Goal: Transaction & Acquisition: Purchase product/service

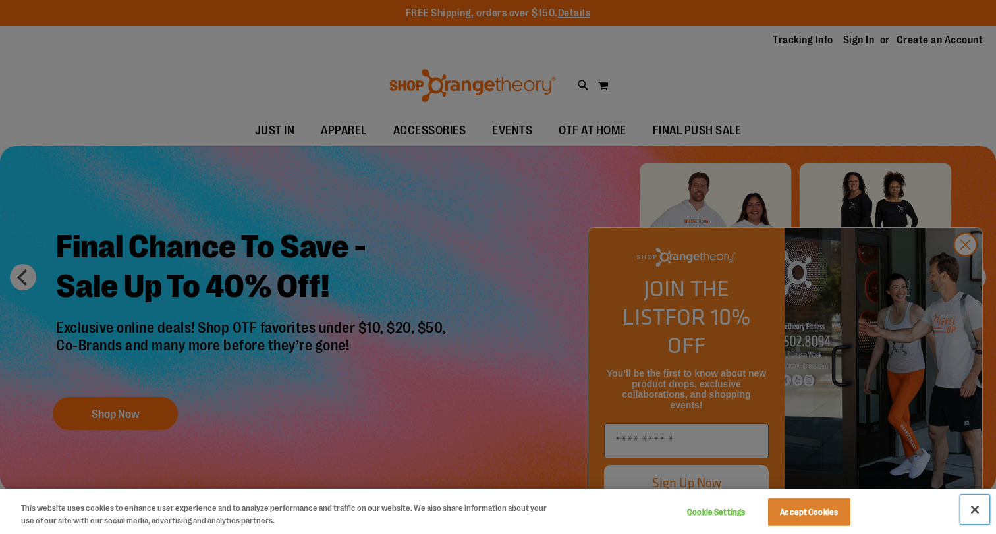
click at [978, 511] on button "Close" at bounding box center [975, 509] width 29 height 29
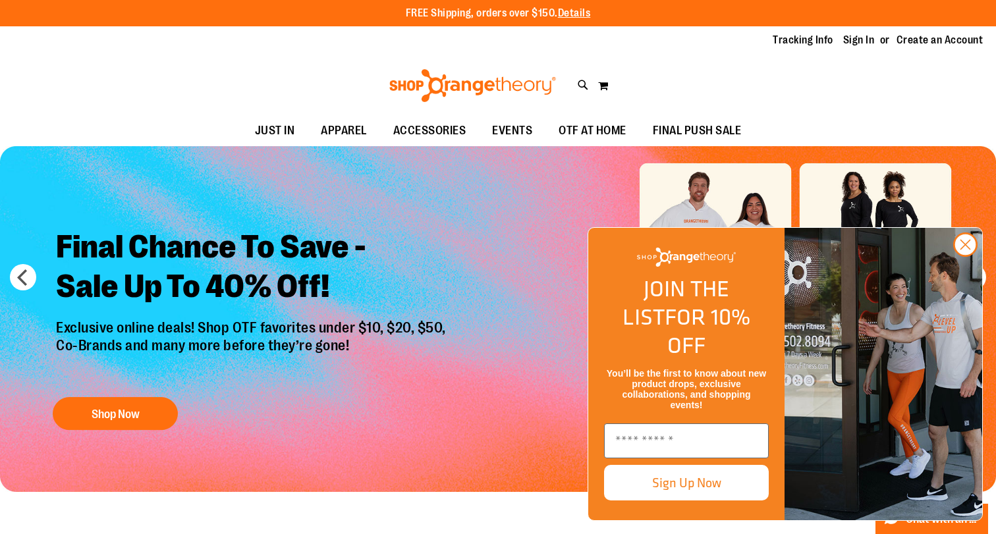
scroll to position [10, 0]
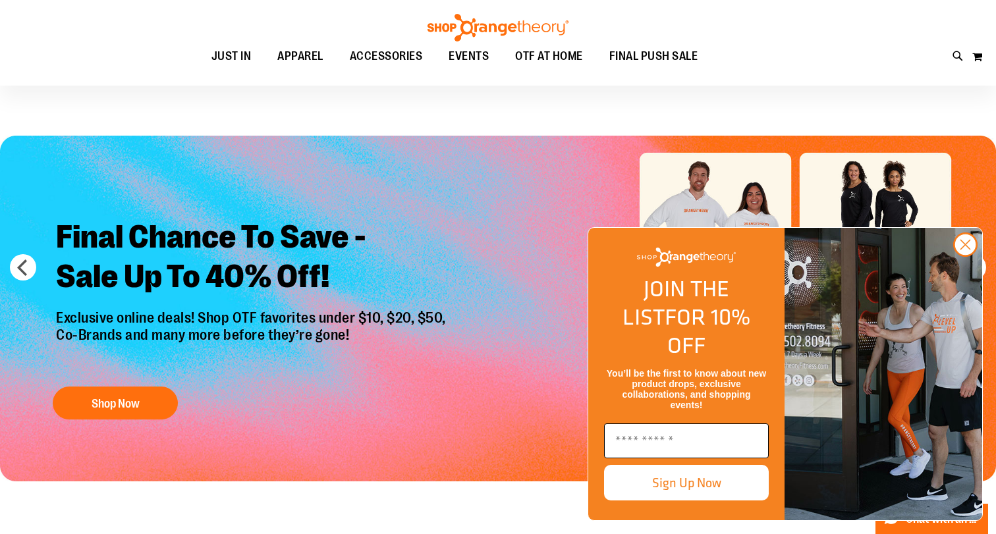
click at [698, 437] on input "Enter email" at bounding box center [686, 441] width 165 height 35
type input "****"
click at [964, 256] on circle "Close dialog" at bounding box center [966, 245] width 22 height 22
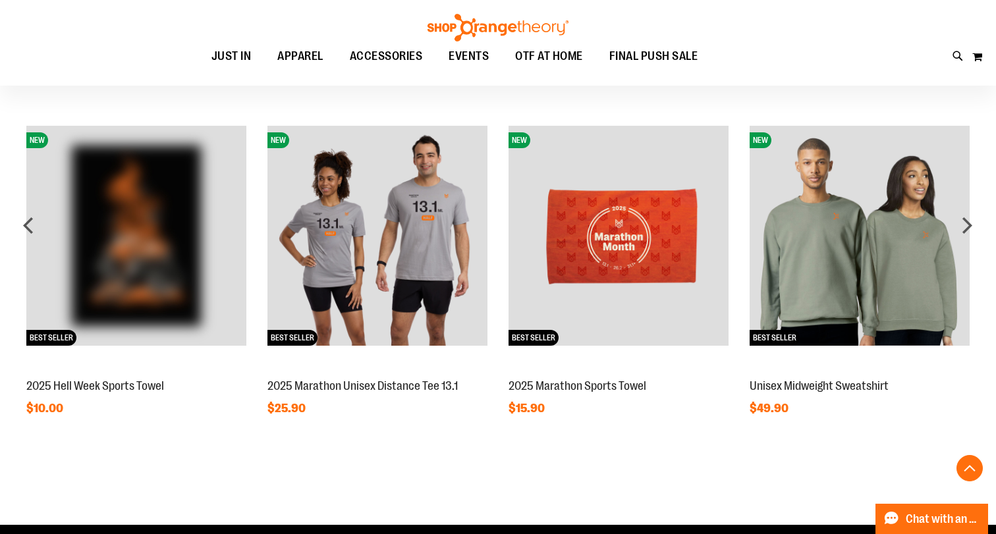
scroll to position [1046, 0]
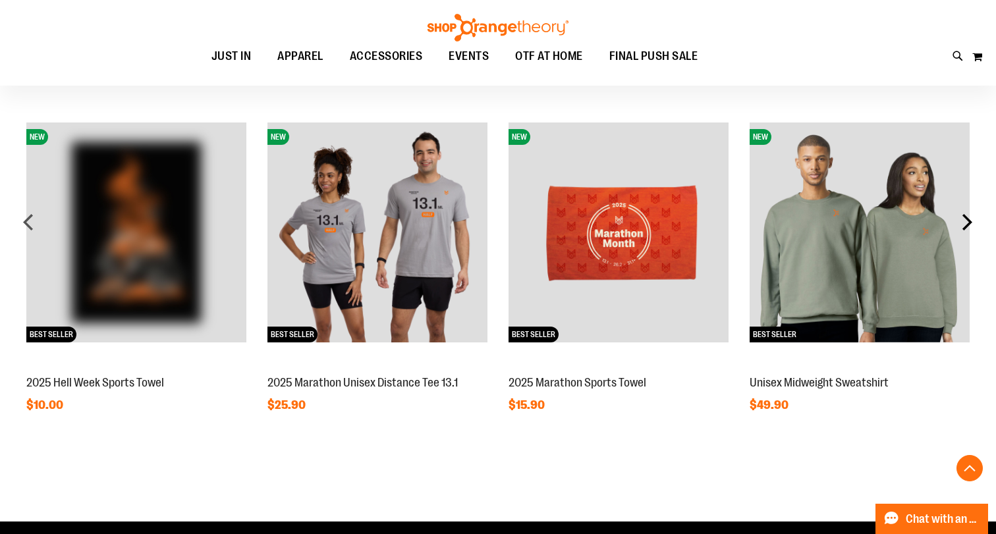
click at [967, 227] on div "next" at bounding box center [967, 222] width 26 height 26
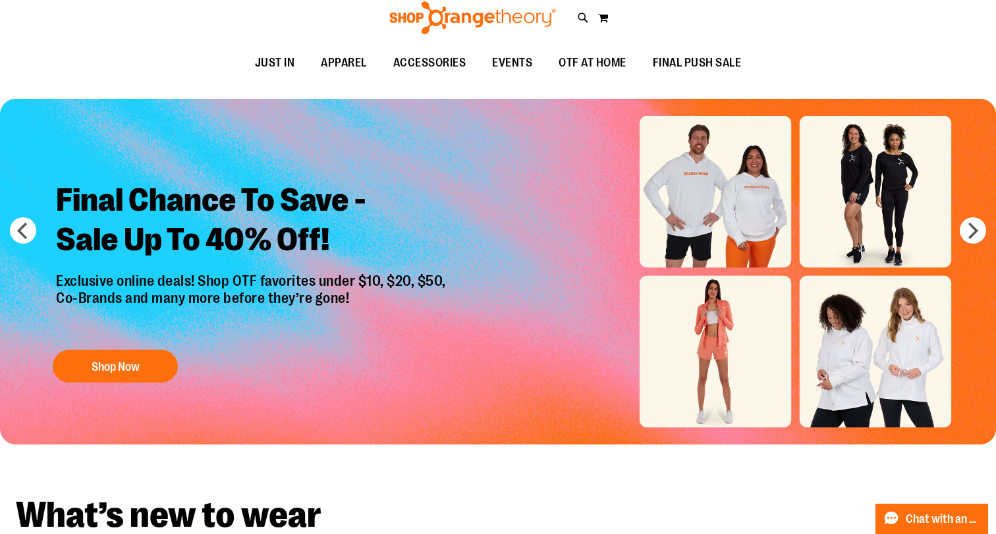
scroll to position [0, 0]
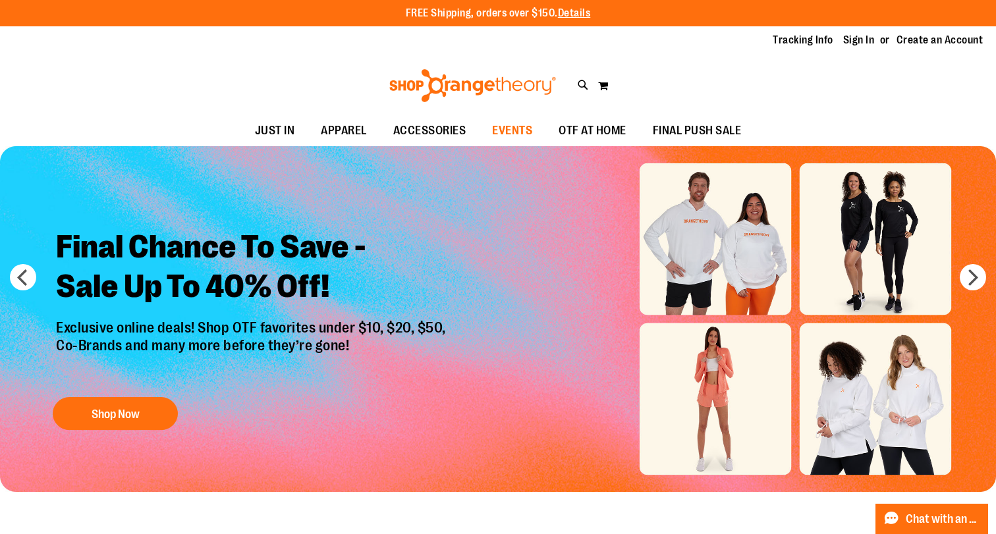
click at [493, 128] on span "EVENTS" at bounding box center [512, 131] width 40 height 30
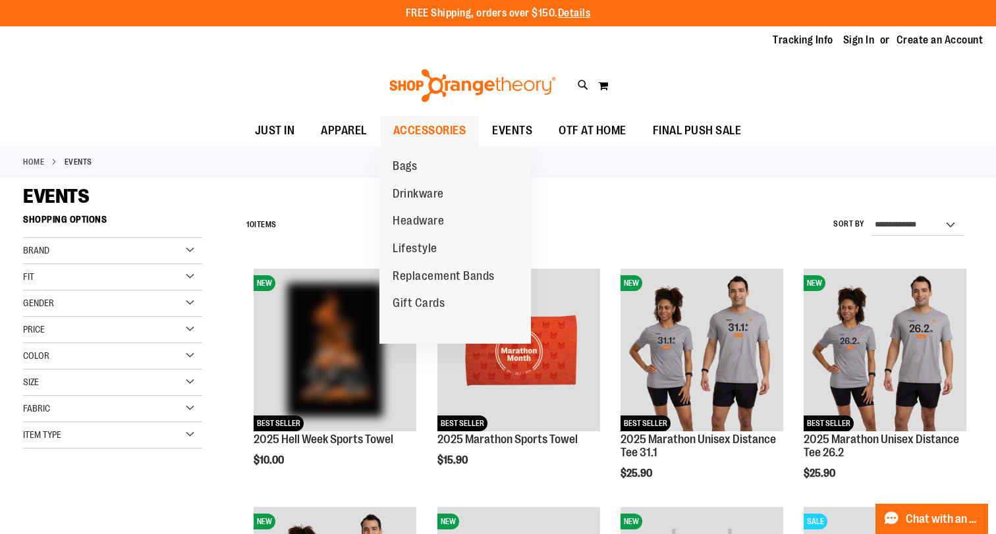
click at [412, 128] on span "ACCESSORIES" at bounding box center [429, 131] width 73 height 30
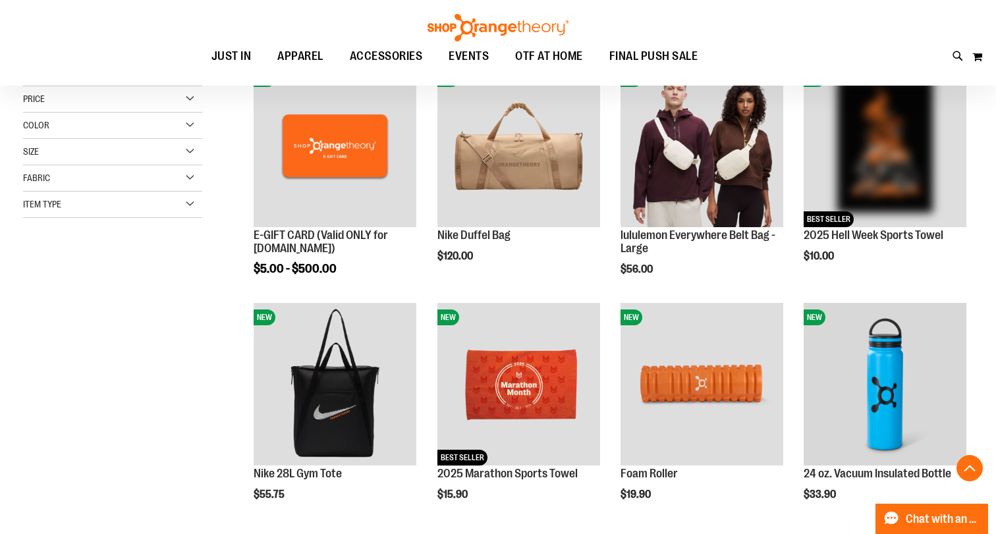
scroll to position [224, 0]
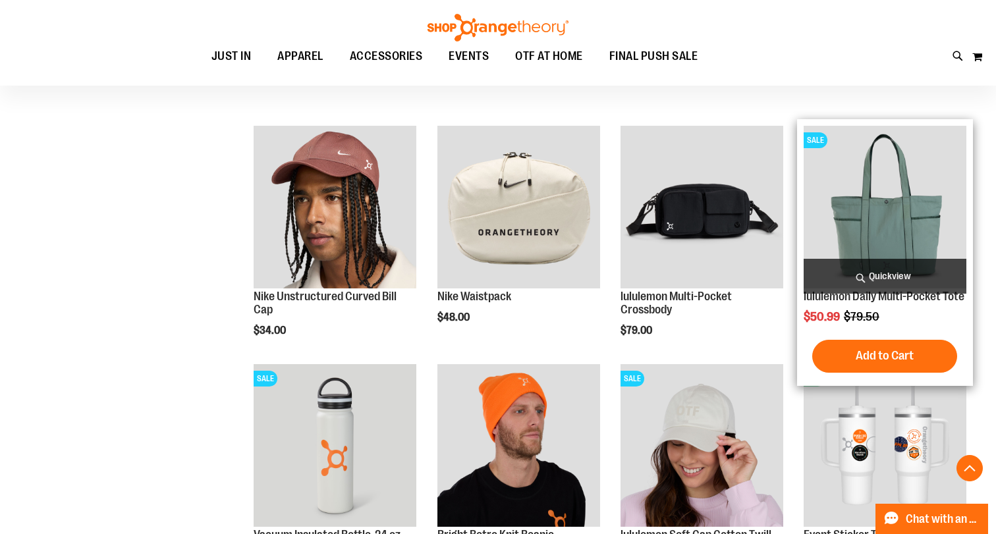
scroll to position [609, 0]
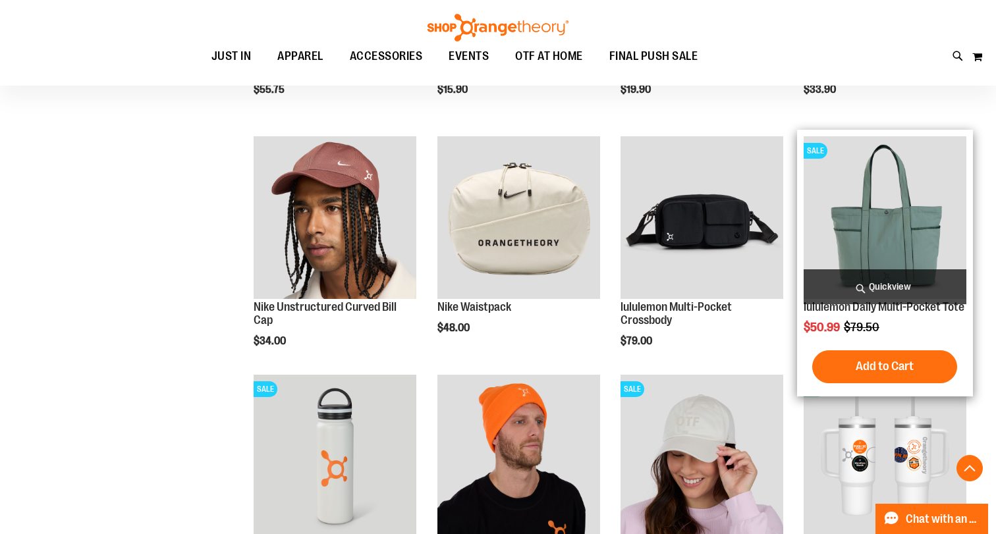
click at [897, 192] on img "product" at bounding box center [885, 217] width 163 height 163
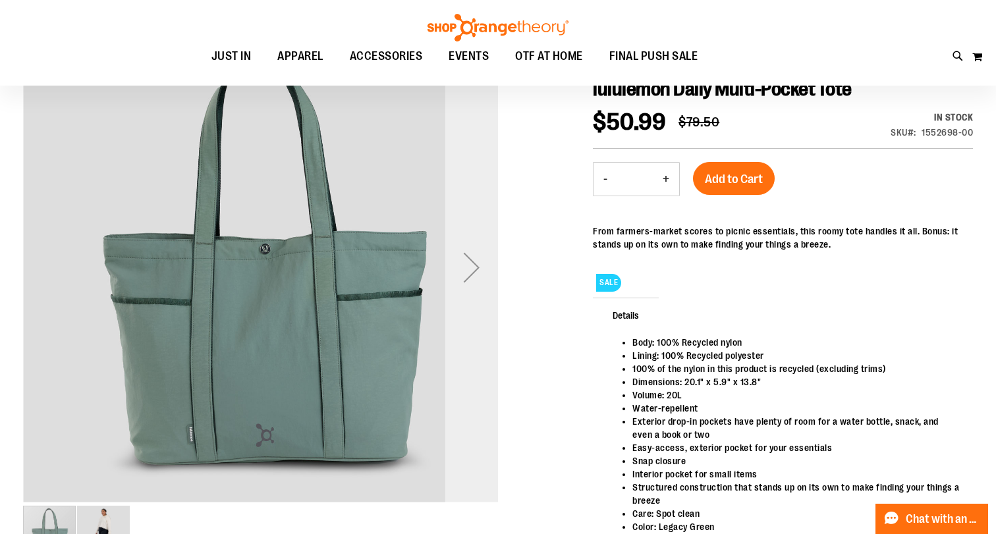
scroll to position [161, 0]
click at [472, 259] on div "Next" at bounding box center [471, 268] width 53 height 53
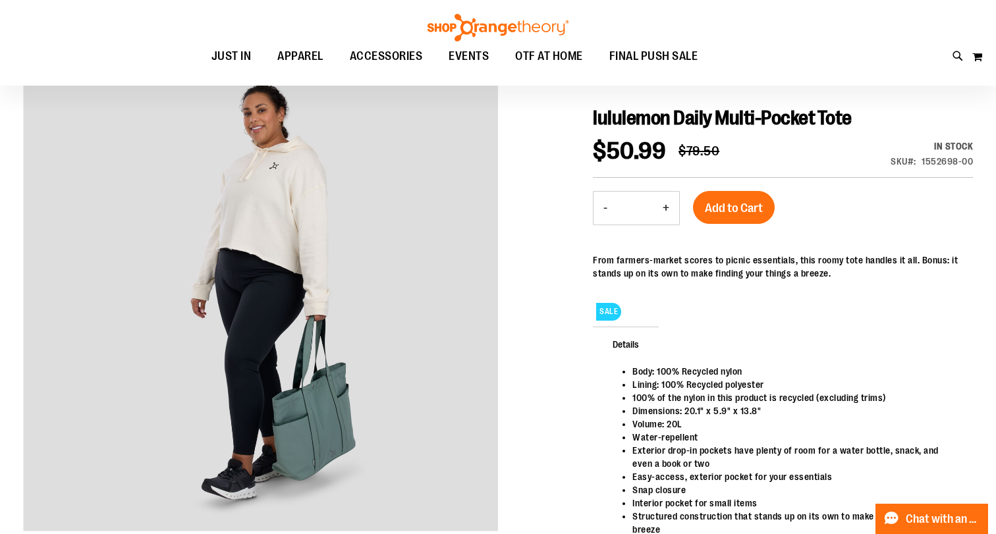
scroll to position [0, 0]
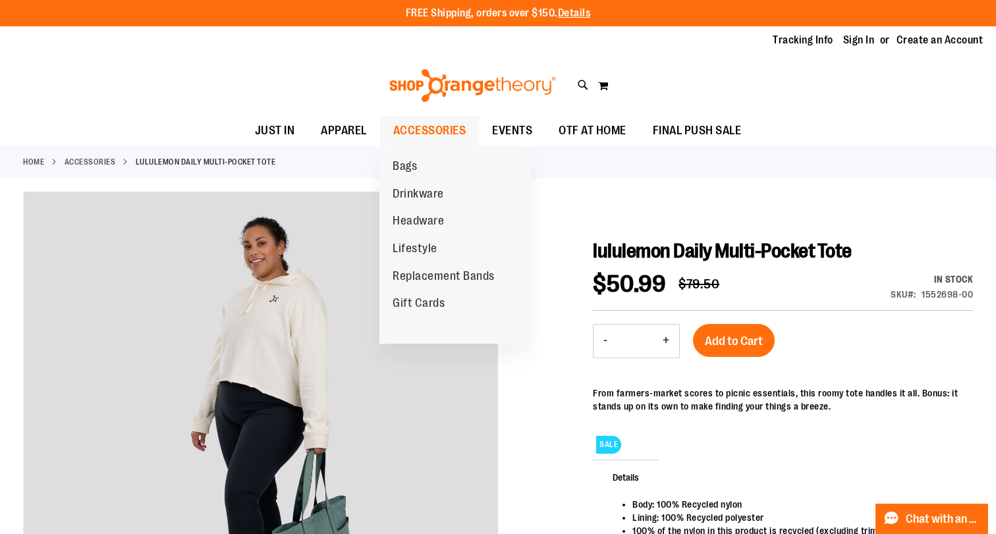
click at [410, 129] on span "ACCESSORIES" at bounding box center [429, 131] width 73 height 30
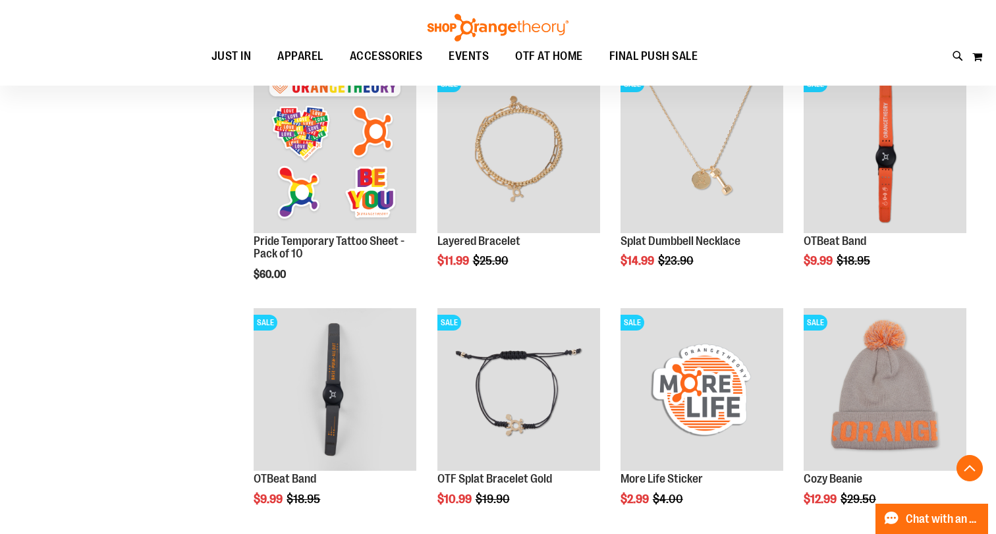
scroll to position [1631, 0]
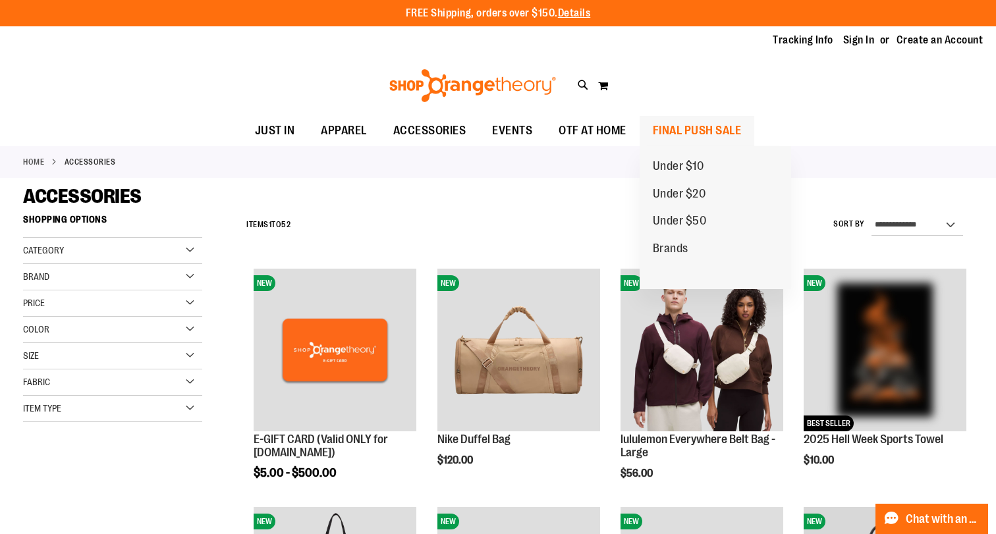
click at [707, 126] on span "FINAL PUSH SALE" at bounding box center [697, 131] width 89 height 30
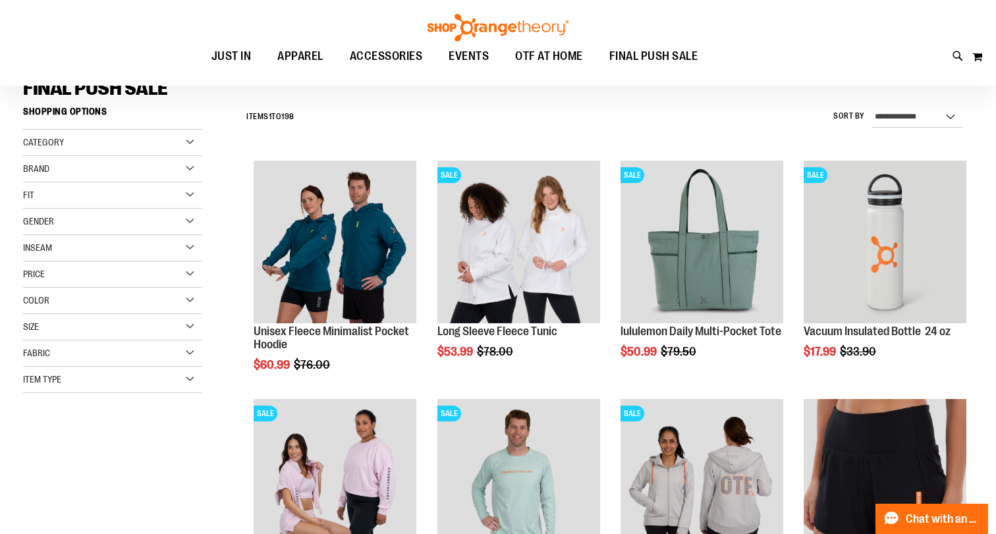
scroll to position [116, 0]
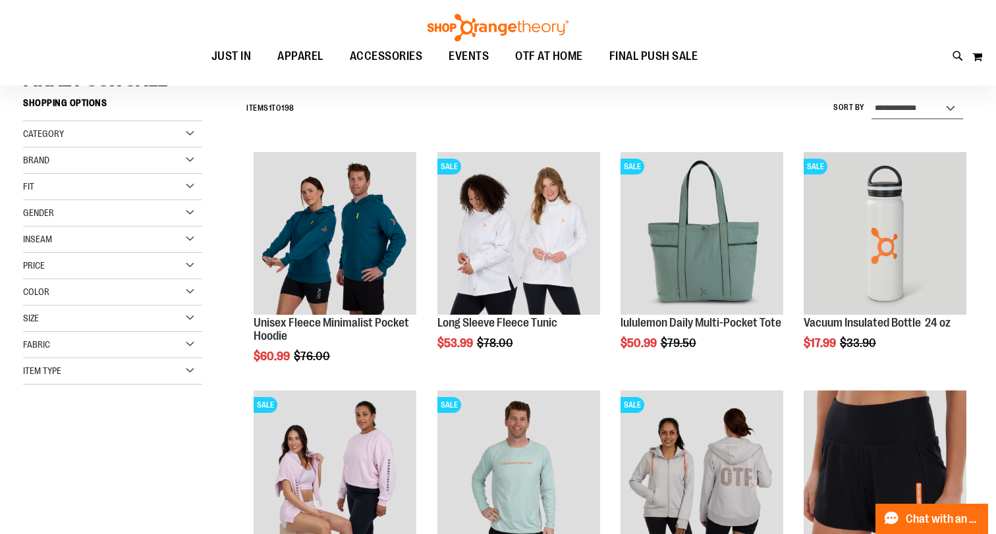
click at [943, 109] on select "**********" at bounding box center [918, 108] width 92 height 21
select select "*********"
click at [872, 98] on select "**********" at bounding box center [918, 108] width 92 height 21
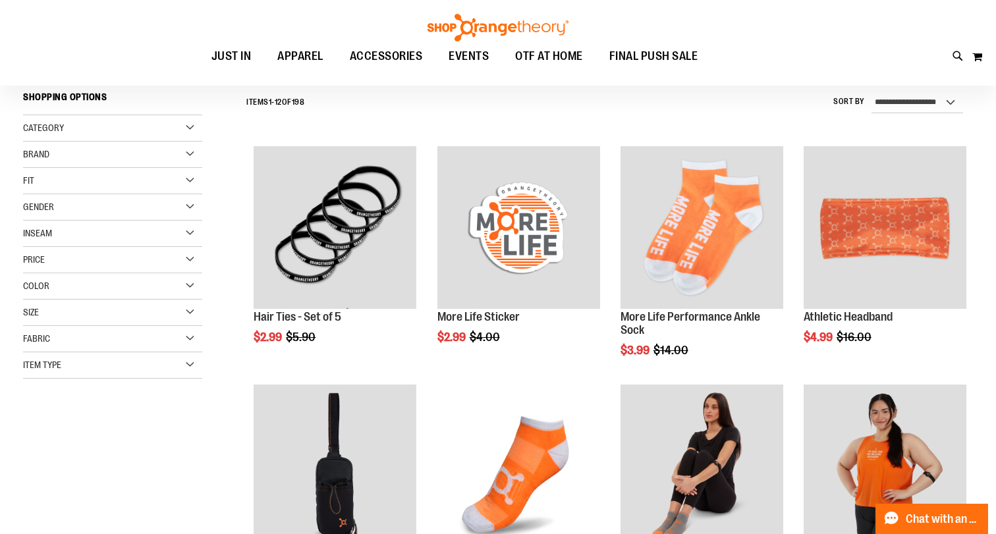
scroll to position [123, 0]
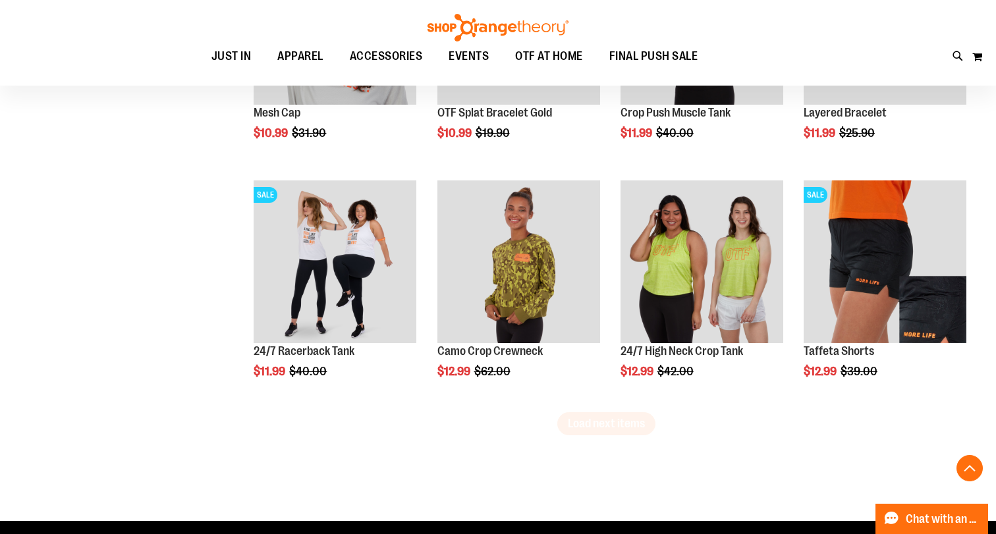
scroll to position [2065, 0]
